Goal: Download file/media

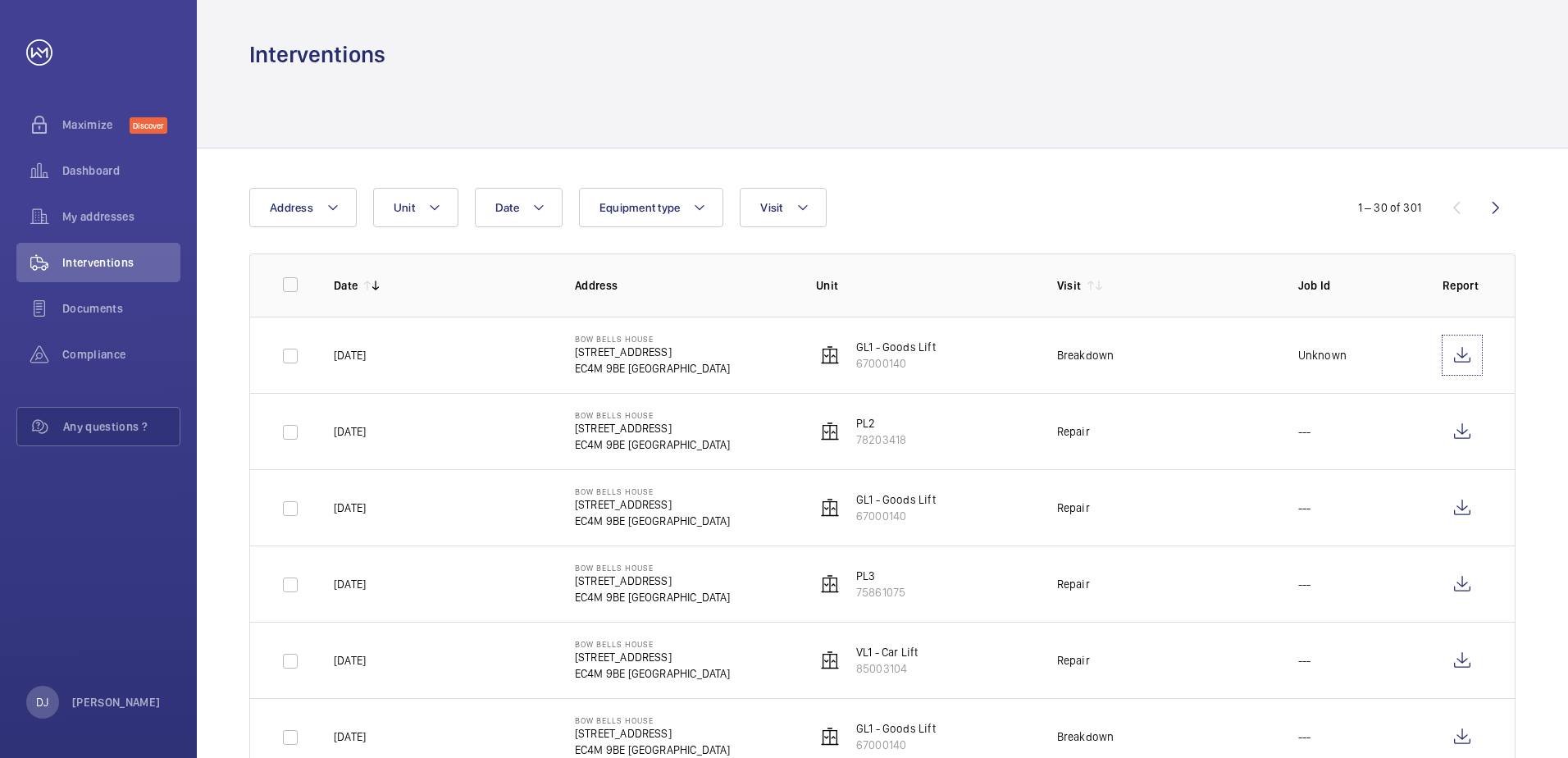
scroll to position [82, 0]
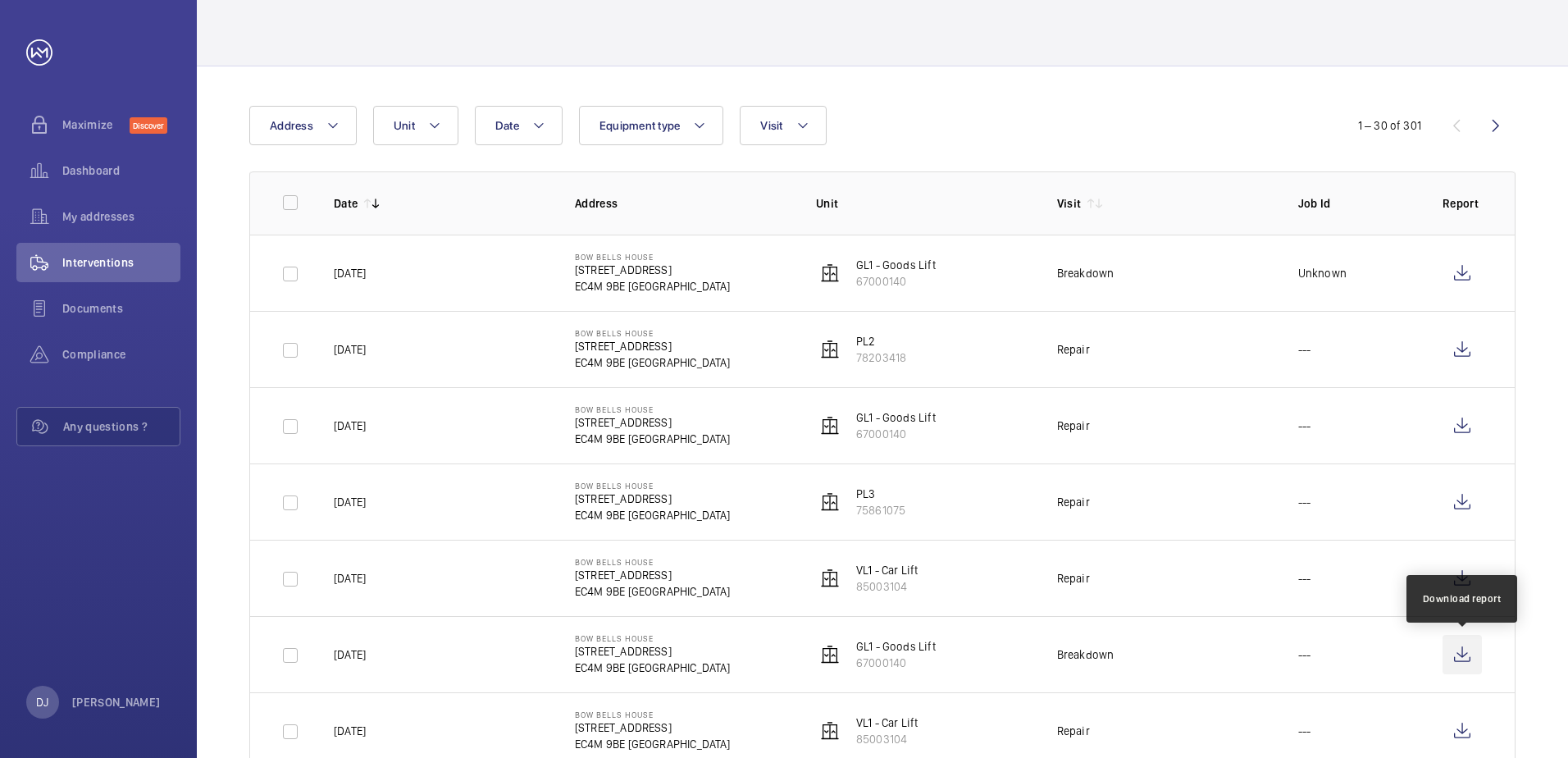
click at [1462, 660] on wm-front-icon-button at bounding box center [1462, 655] width 40 height 40
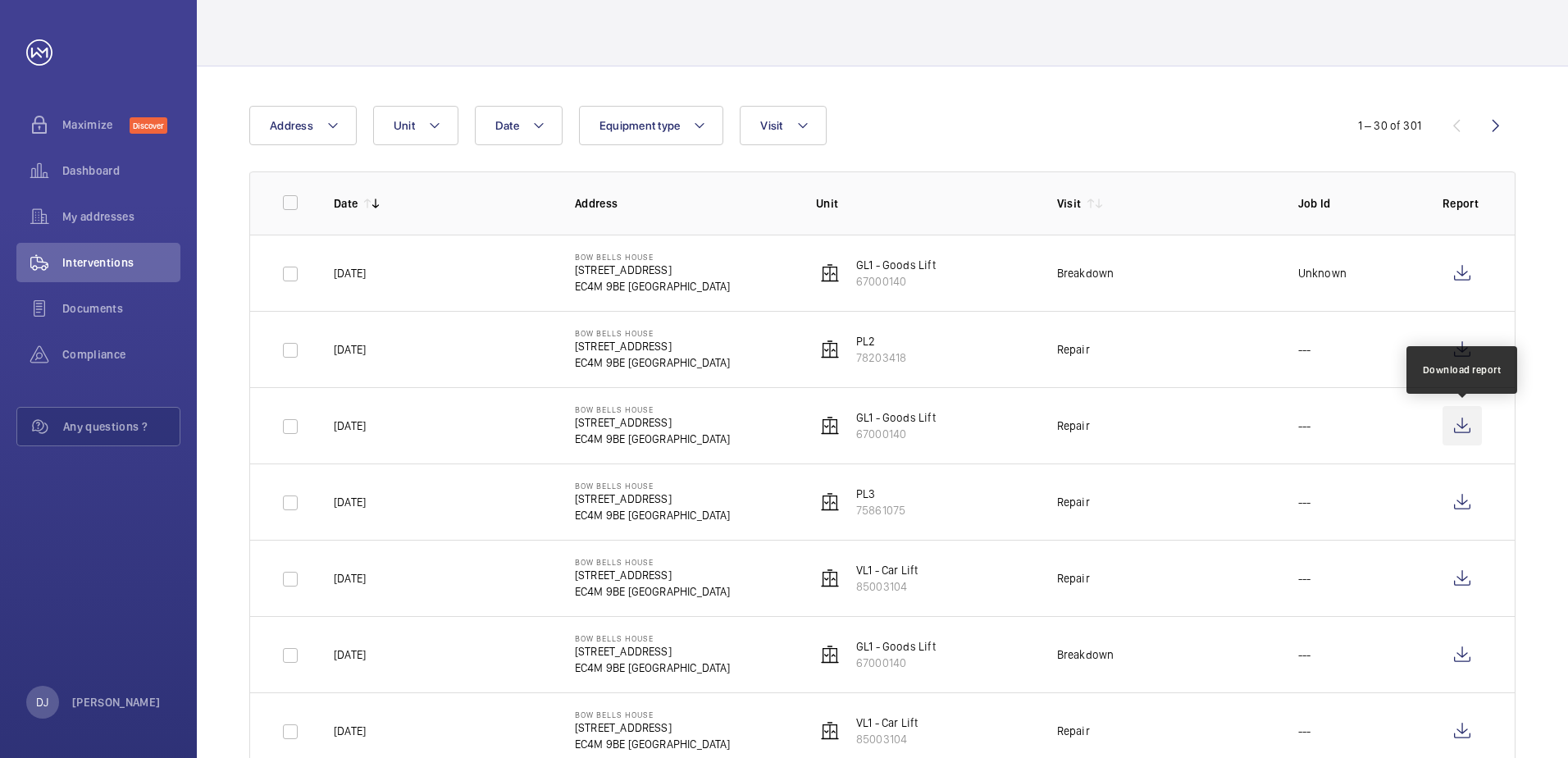
click at [1460, 423] on wm-front-icon-button at bounding box center [1462, 426] width 40 height 40
click at [122, 302] on span "Documents" at bounding box center [121, 308] width 118 height 16
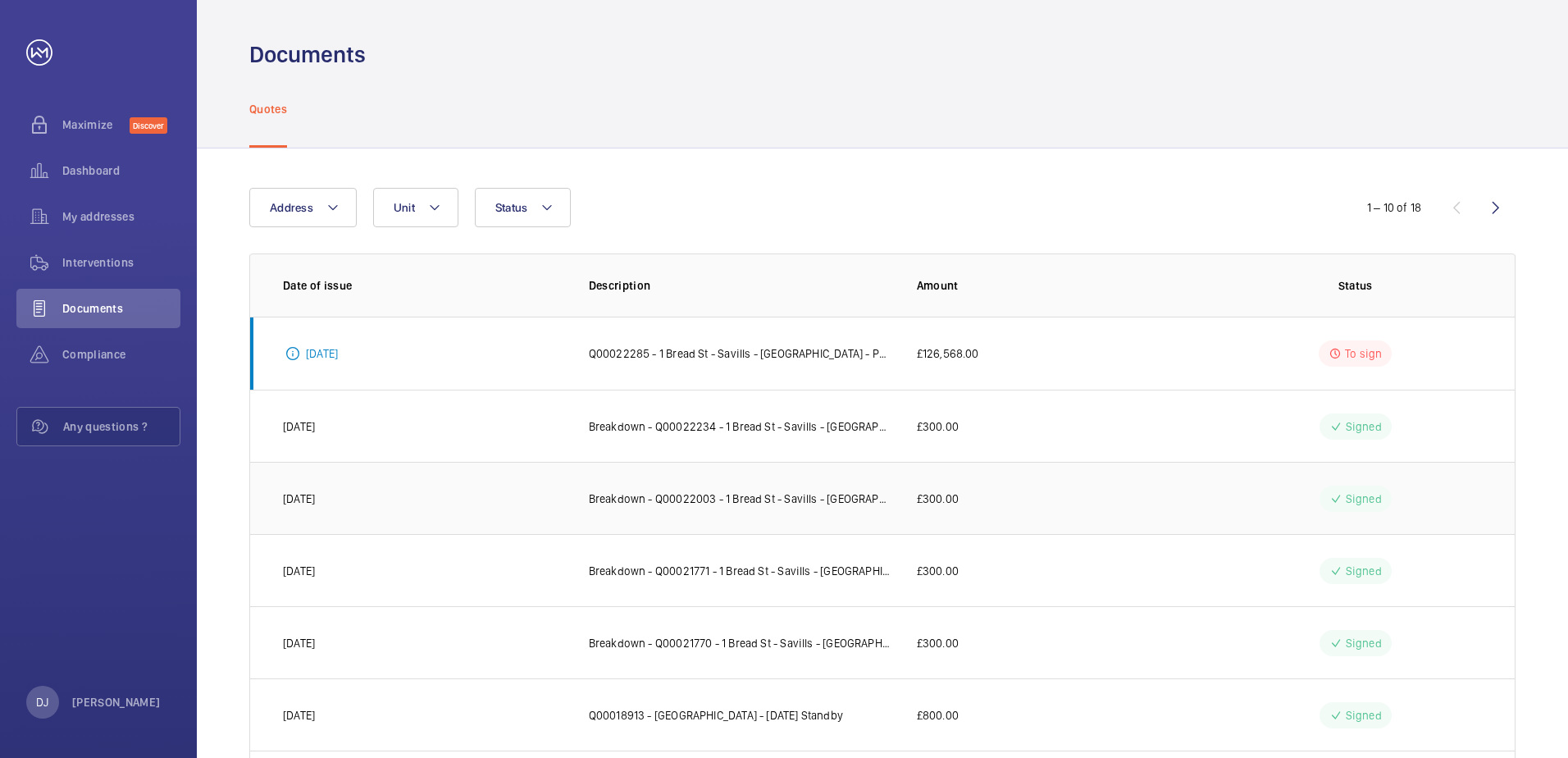
click at [1241, 495] on td "Signed" at bounding box center [1358, 498] width 312 height 72
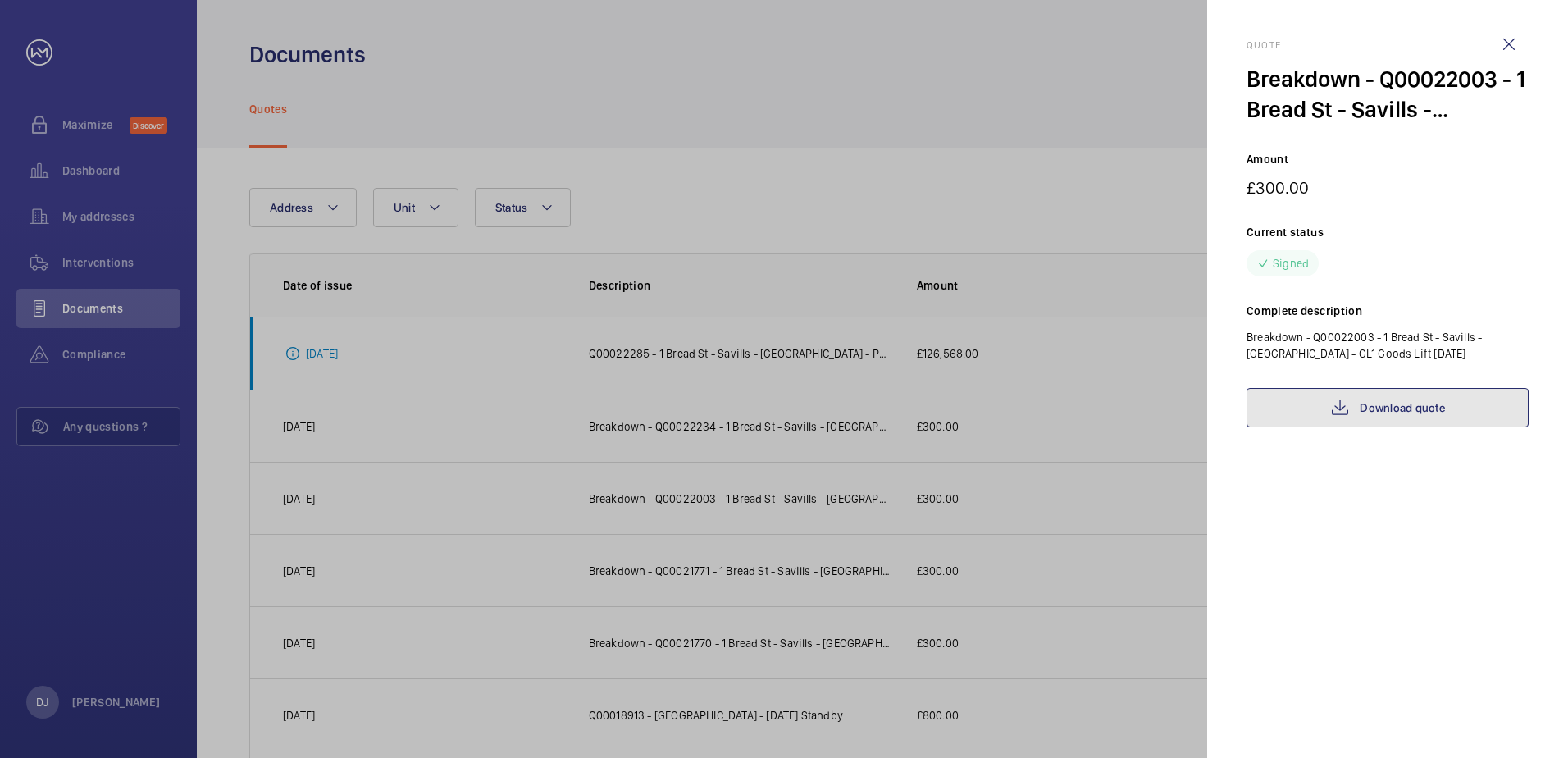
click at [1457, 420] on link "Download quote" at bounding box center [1387, 408] width 282 height 40
click at [763, 491] on div at bounding box center [784, 379] width 1568 height 758
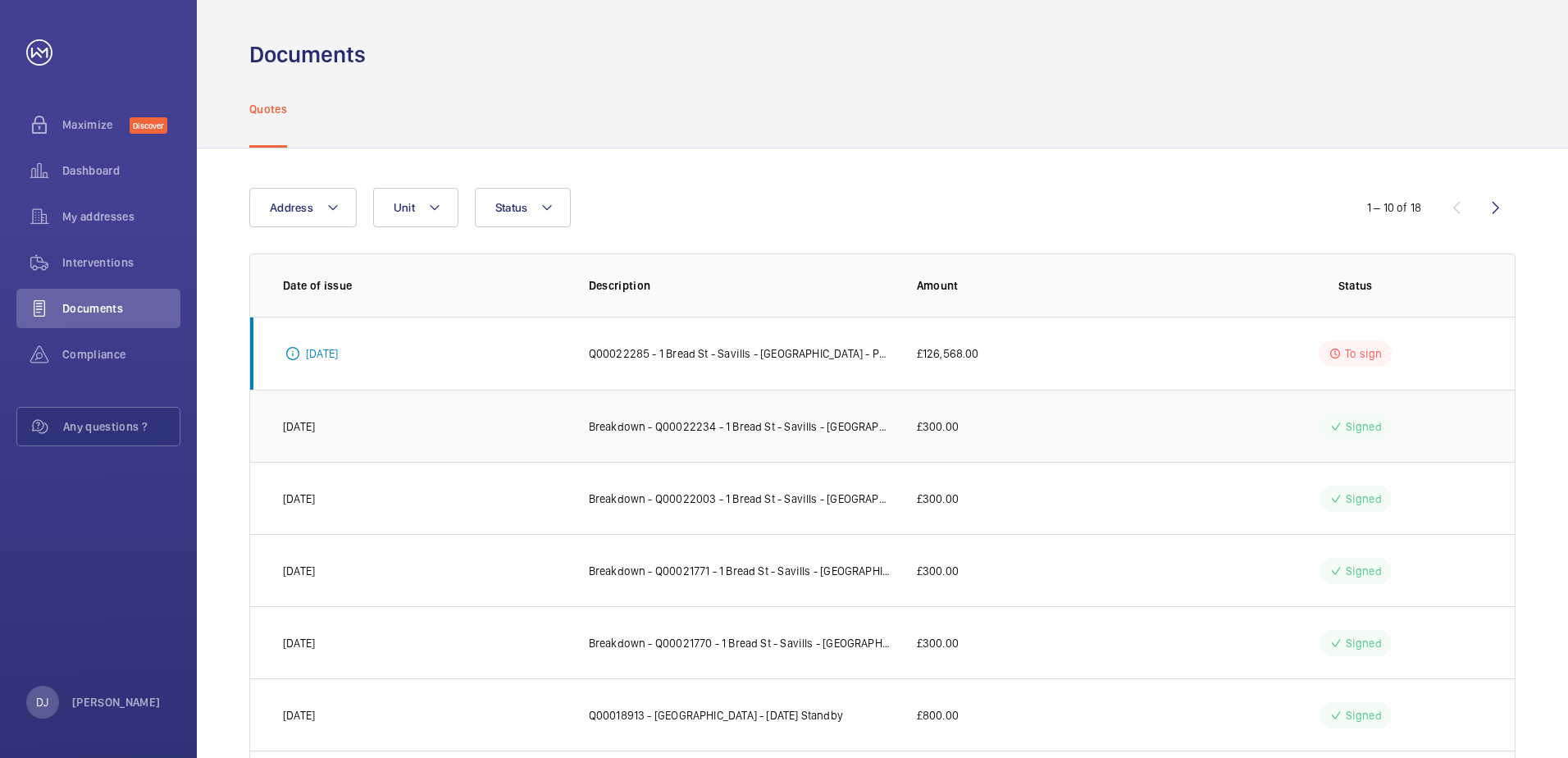
click at [1037, 437] on td "£300.00" at bounding box center [1046, 425] width 312 height 72
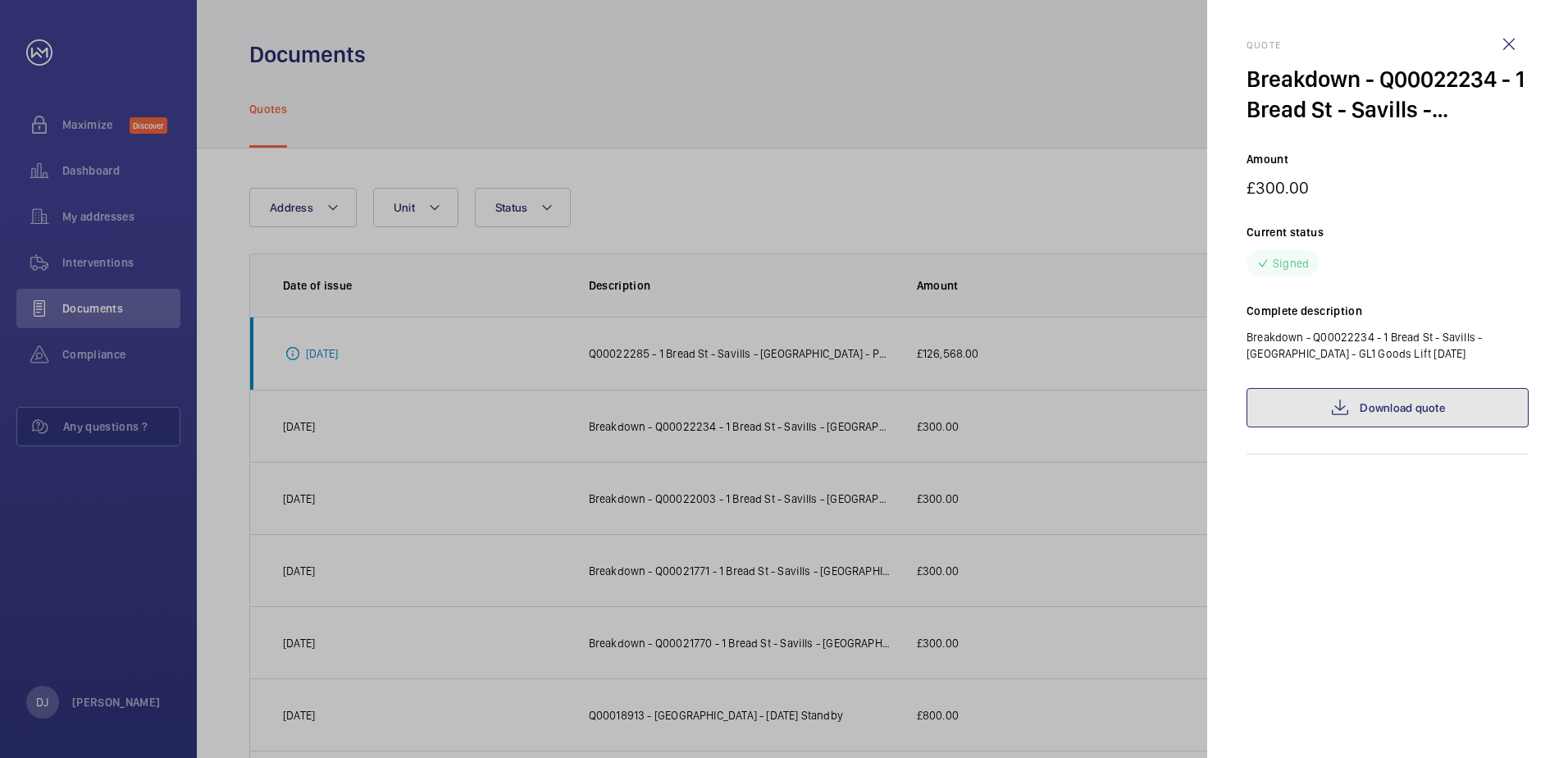
click at [1333, 413] on mat-icon at bounding box center [1340, 408] width 20 height 20
click at [1510, 42] on wm-front-icon-button at bounding box center [1509, 44] width 40 height 40
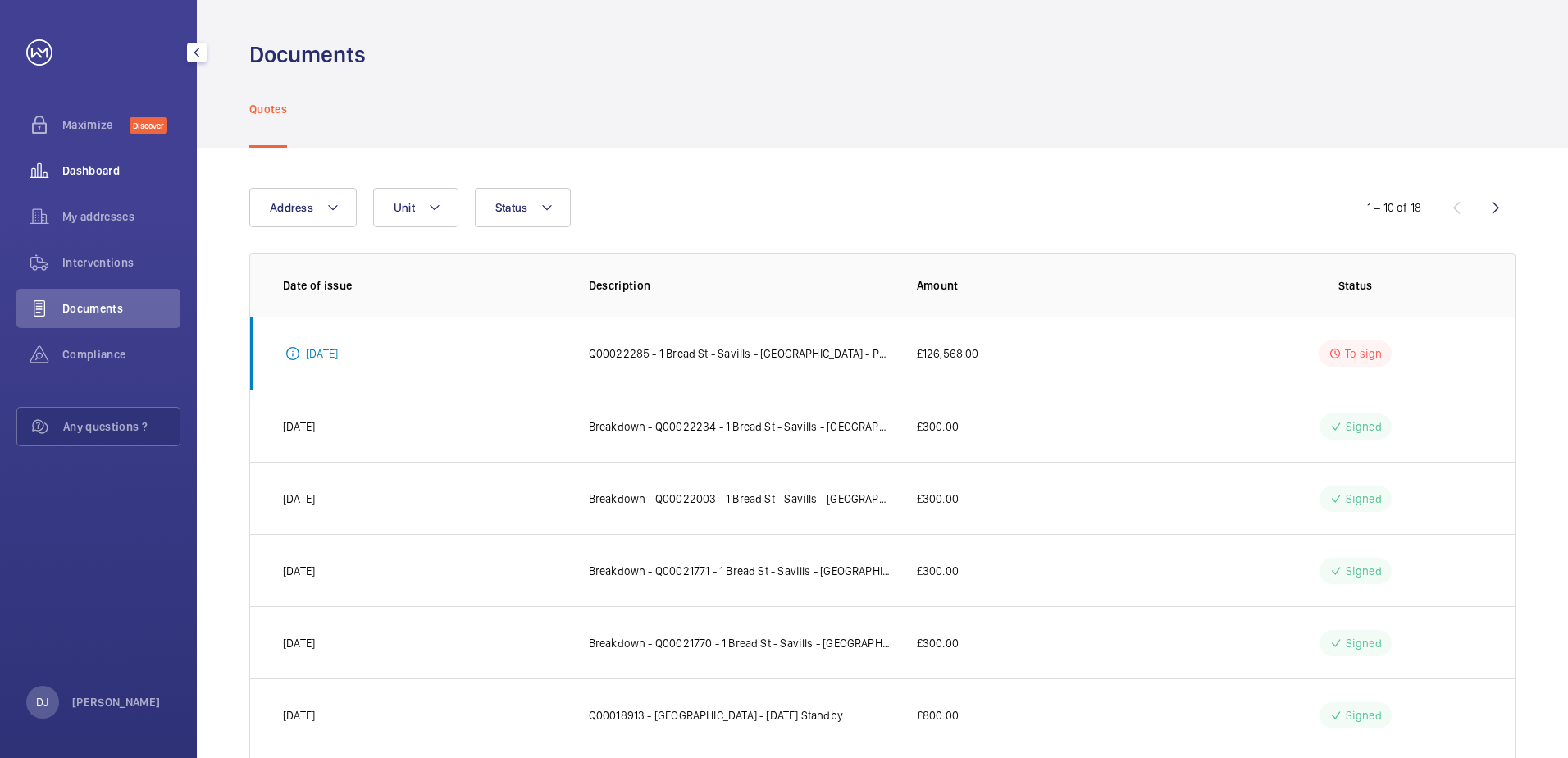
click at [99, 174] on span "Dashboard" at bounding box center [121, 170] width 118 height 16
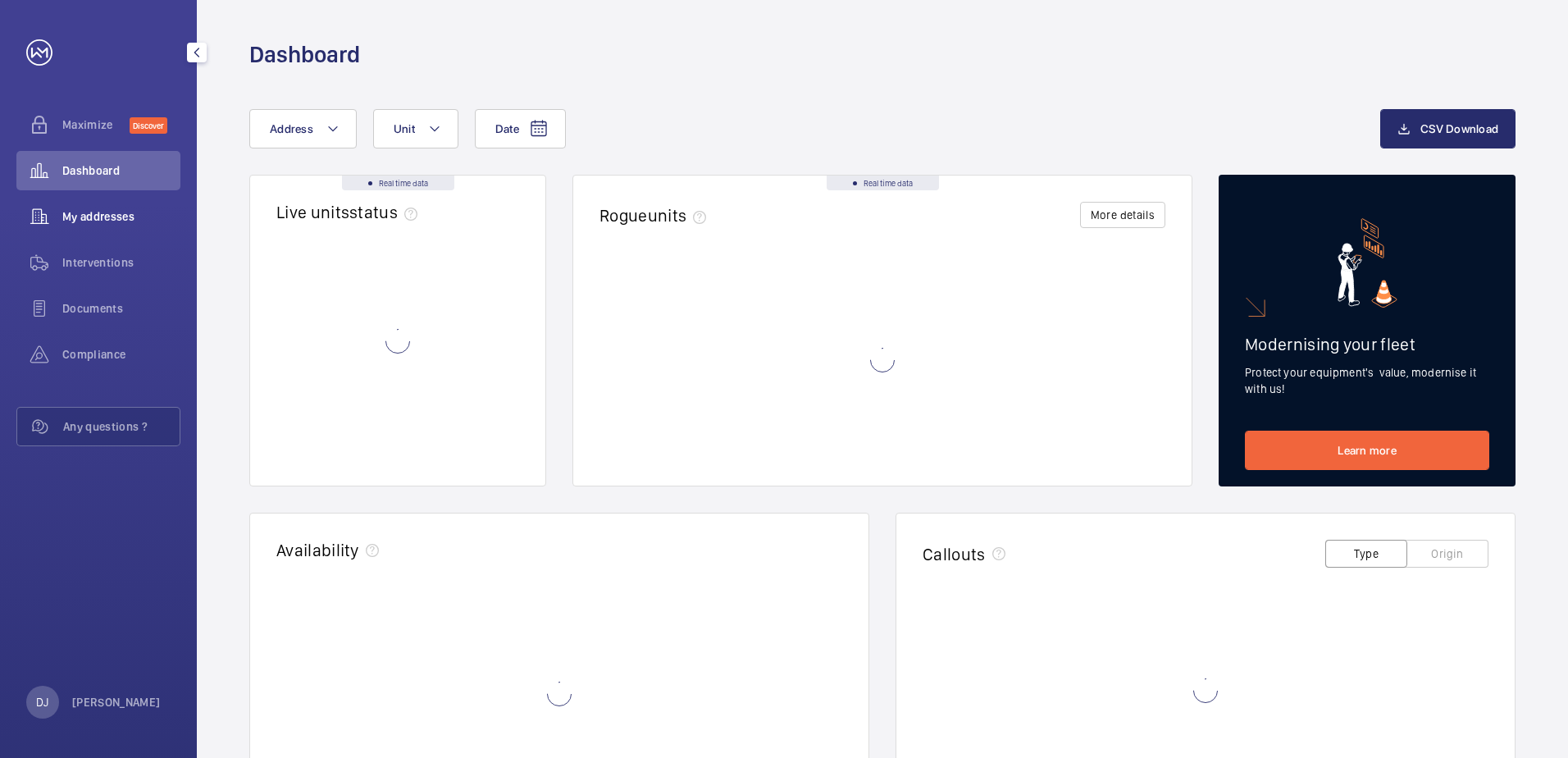
click at [101, 215] on span "My addresses" at bounding box center [121, 216] width 118 height 16
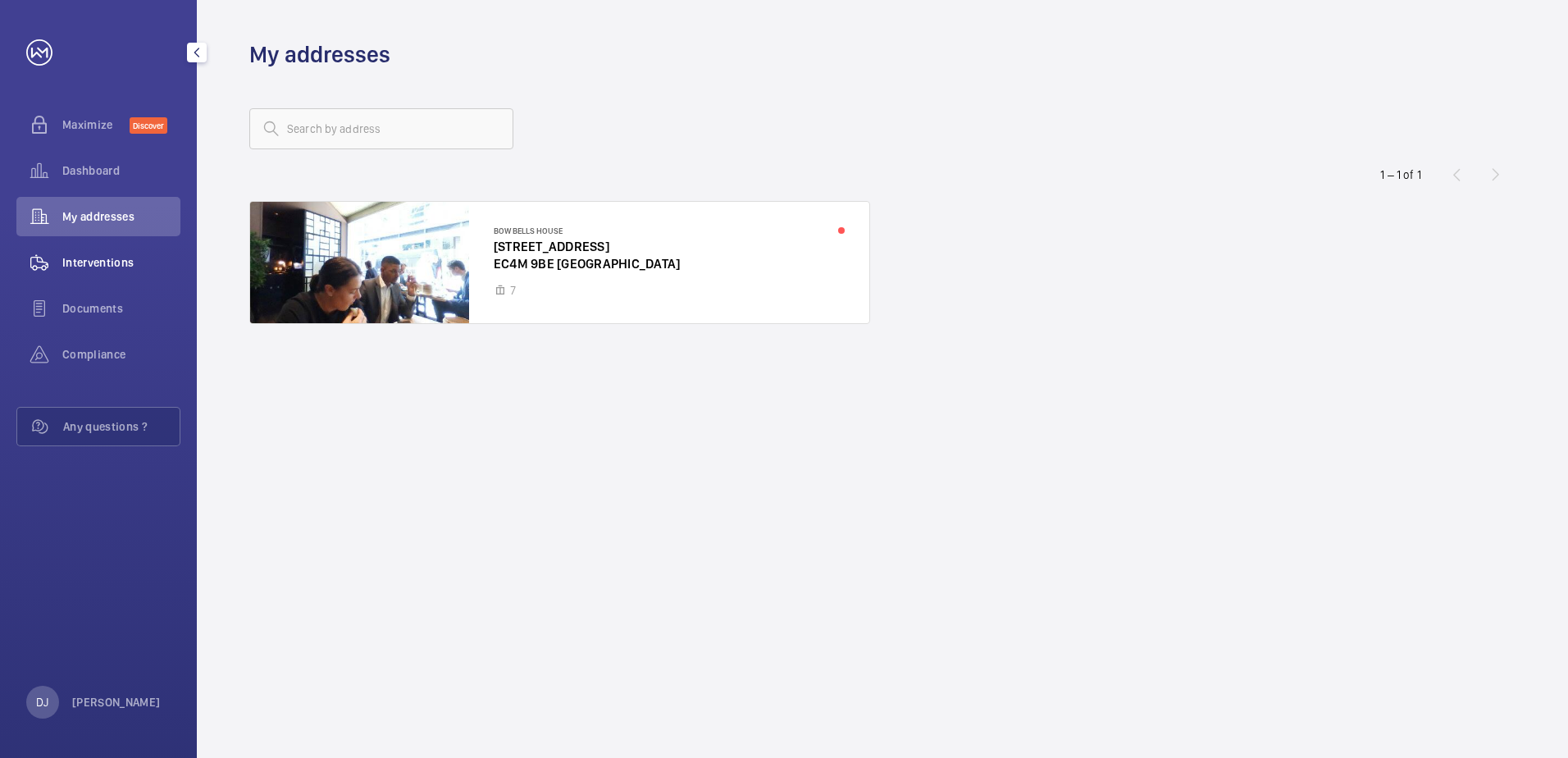
click at [100, 257] on span "Interventions" at bounding box center [121, 262] width 118 height 16
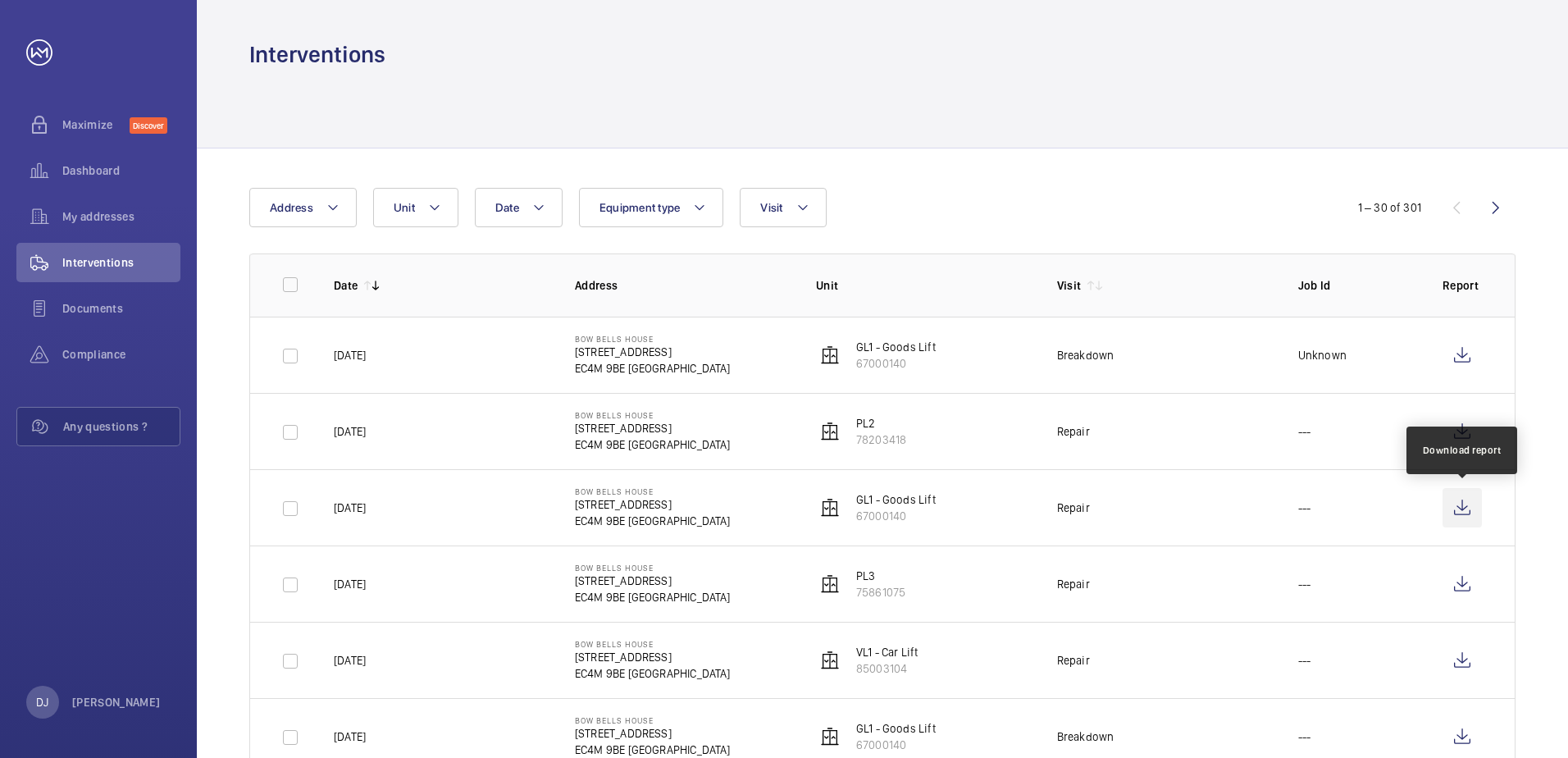
click at [1460, 508] on wm-front-icon-button at bounding box center [1462, 508] width 40 height 40
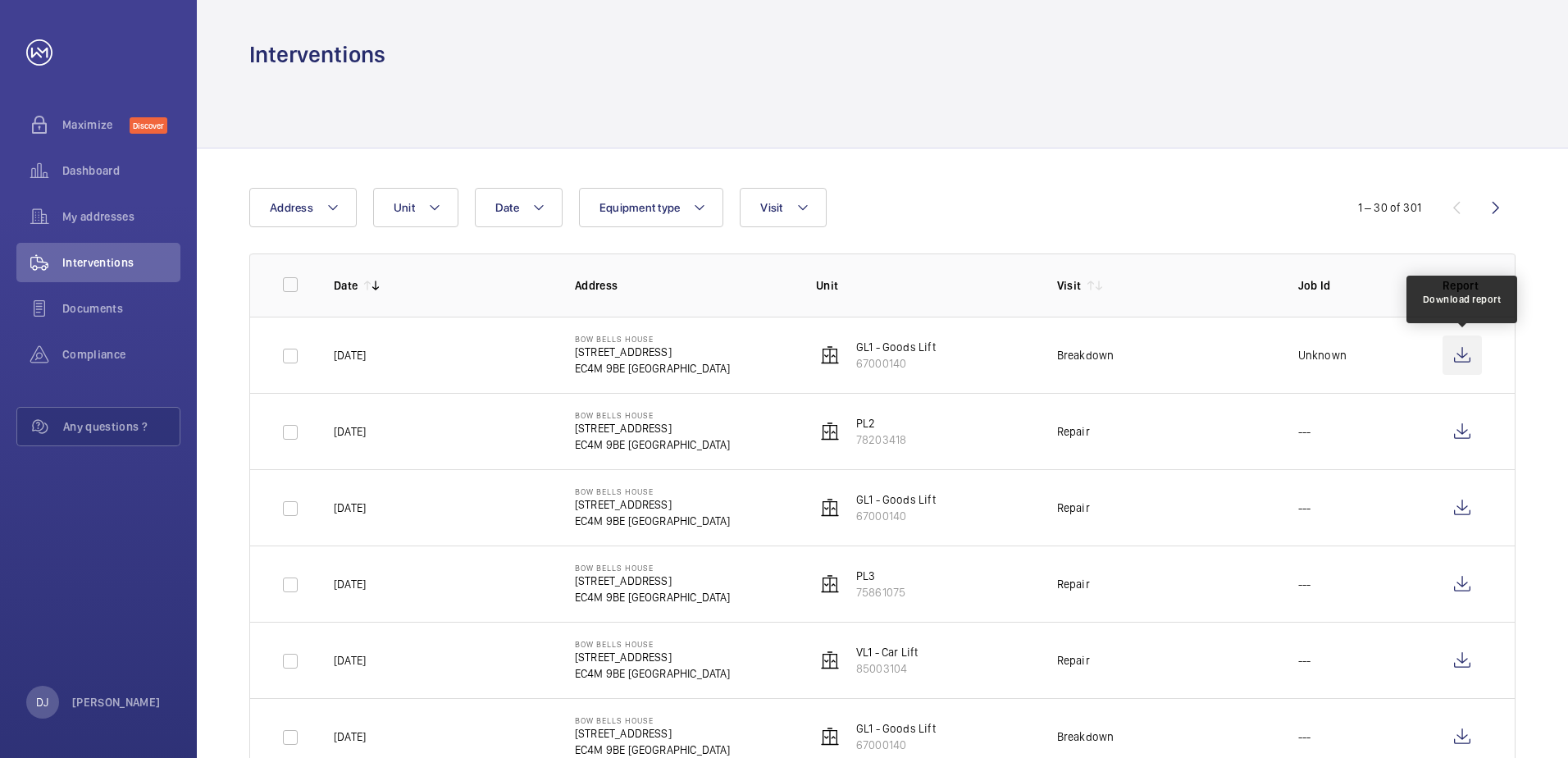
click at [1461, 359] on wm-front-icon-button at bounding box center [1462, 356] width 40 height 40
